Goal: Check status: Check status

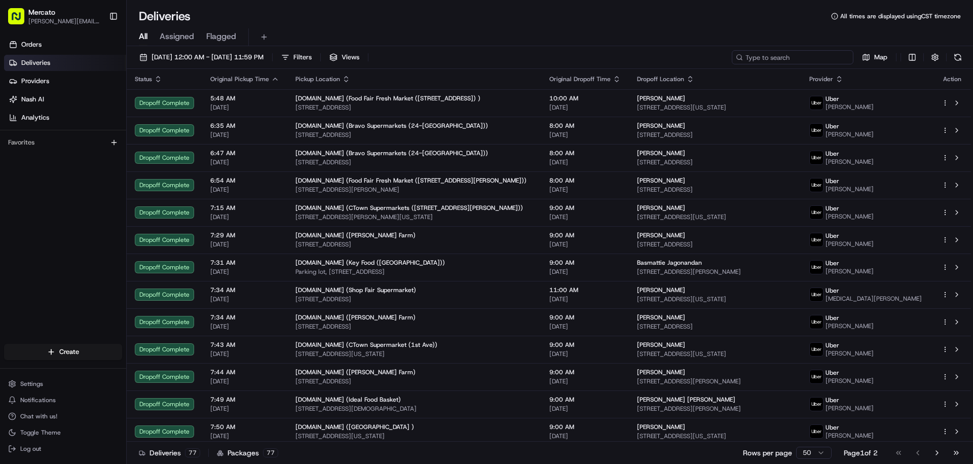
click at [773, 64] on input at bounding box center [793, 57] width 122 height 14
paste input "job_WksZbKJkQ52QtVgB7EDcMu/"
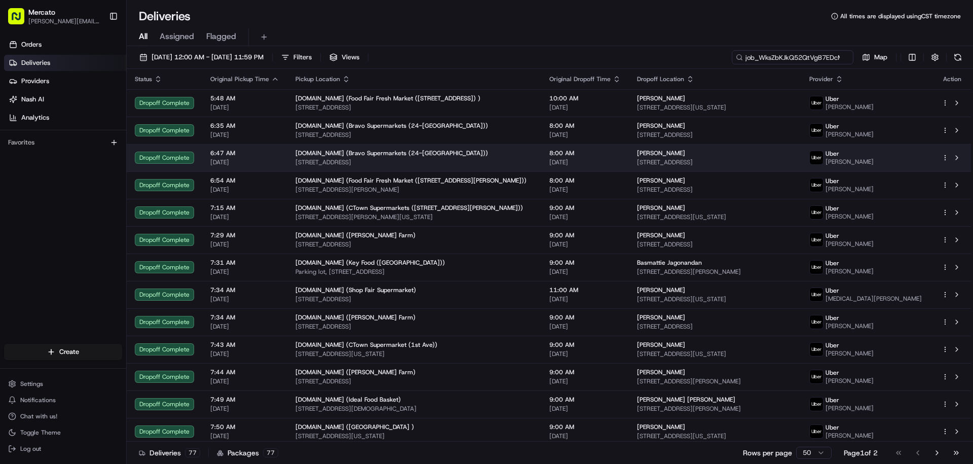
scroll to position [0, 38]
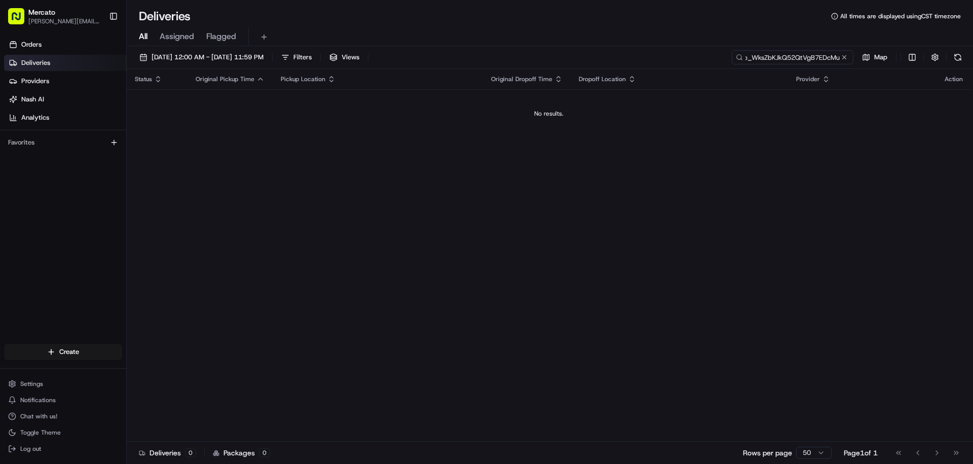
scroll to position [0, 33]
type input "job_WksZbKJkQ52QtVgB7EDcMu"
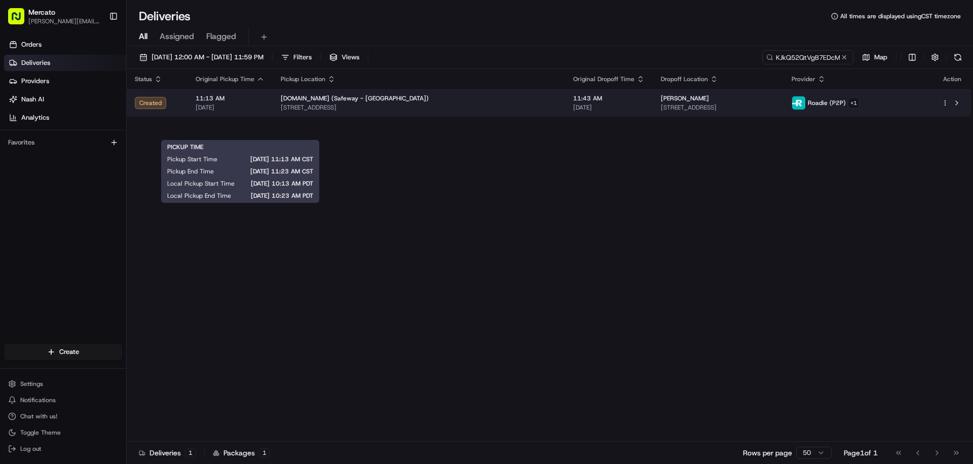
click at [265, 112] on span "[DATE]" at bounding box center [230, 107] width 69 height 8
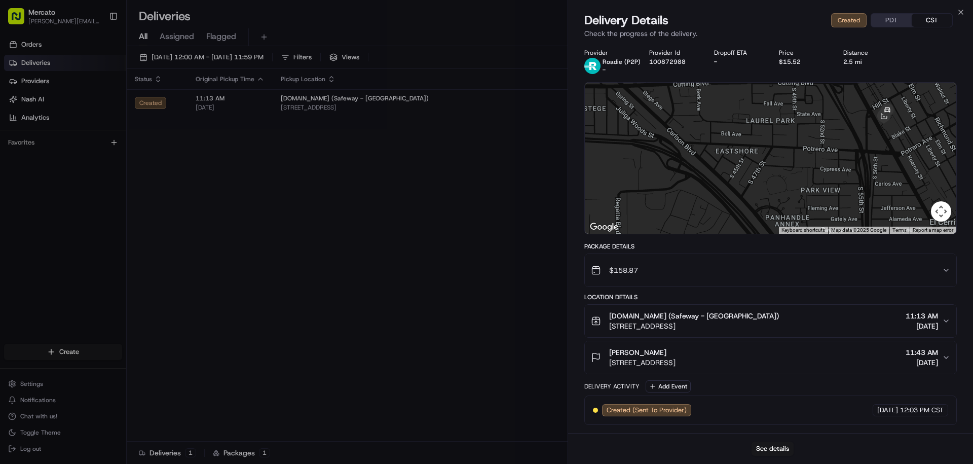
drag, startPoint x: 807, startPoint y: 171, endPoint x: 641, endPoint y: 199, distance: 168.6
click at [641, 199] on div at bounding box center [771, 158] width 372 height 151
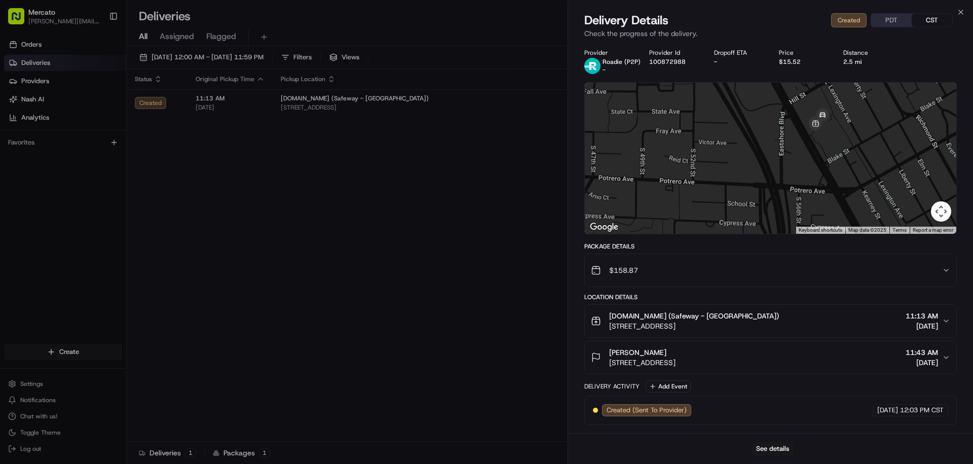
drag, startPoint x: 836, startPoint y: 155, endPoint x: 626, endPoint y: 195, distance: 214.2
click at [626, 195] on div at bounding box center [771, 158] width 372 height 151
